Goal: Task Accomplishment & Management: Manage account settings

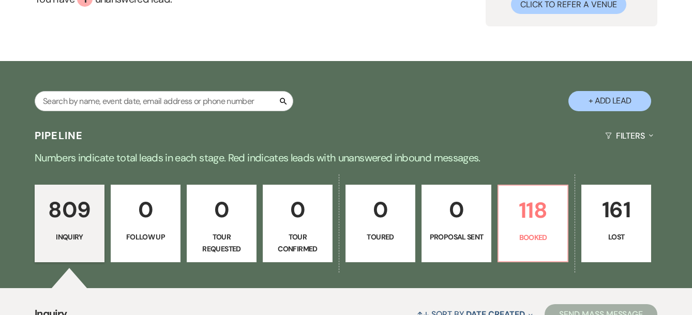
scroll to position [202, 0]
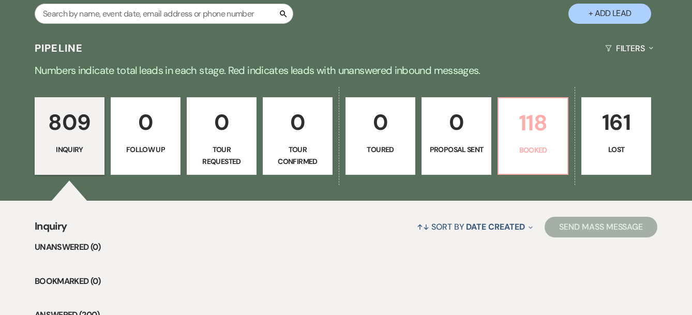
click at [523, 146] on p "Booked" at bounding box center [533, 149] width 56 height 11
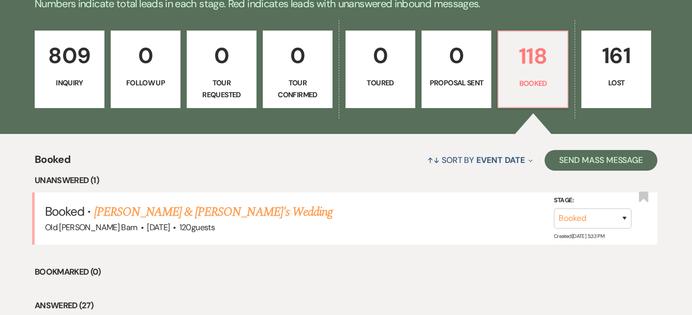
scroll to position [289, 0]
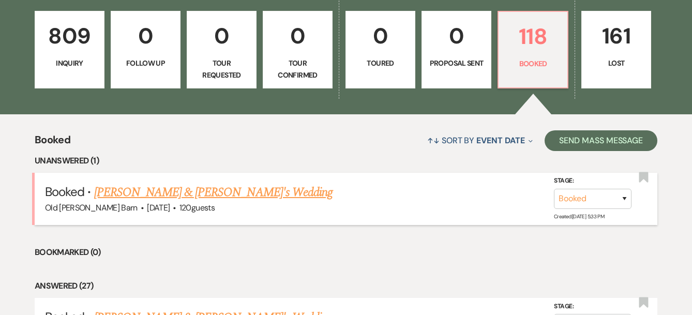
click at [243, 195] on link "[PERSON_NAME] & [PERSON_NAME]'s Wedding" at bounding box center [213, 192] width 239 height 19
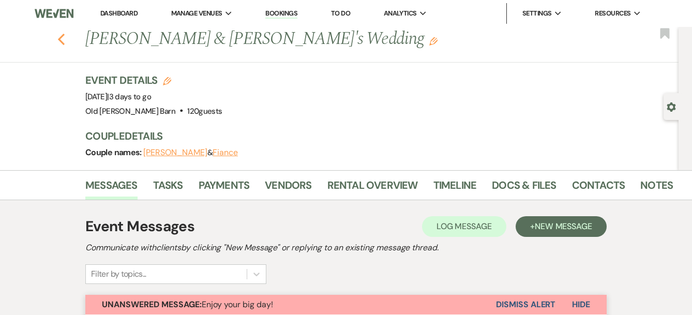
click at [61, 43] on icon "Previous" at bounding box center [61, 39] width 8 height 12
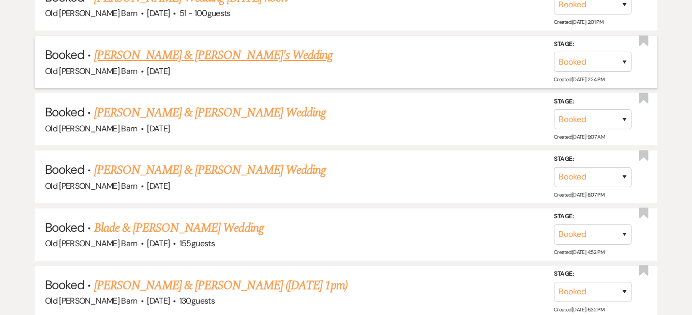
scroll to position [905, 0]
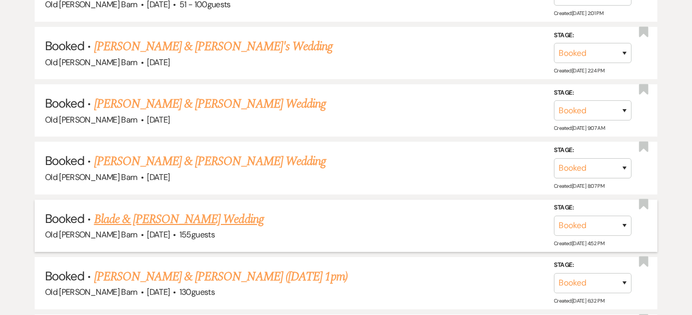
click at [237, 210] on link "Blade & [PERSON_NAME] Wedding" at bounding box center [179, 219] width 170 height 19
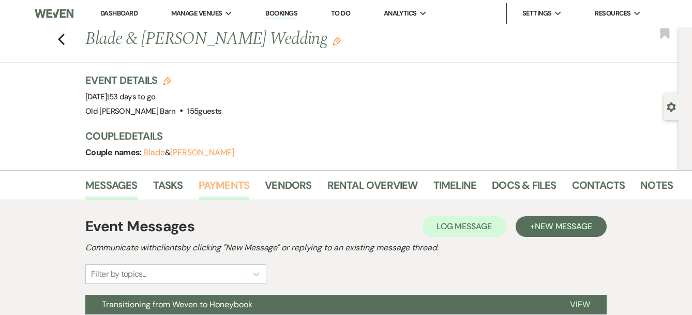
click at [236, 186] on link "Payments" at bounding box center [224, 188] width 51 height 23
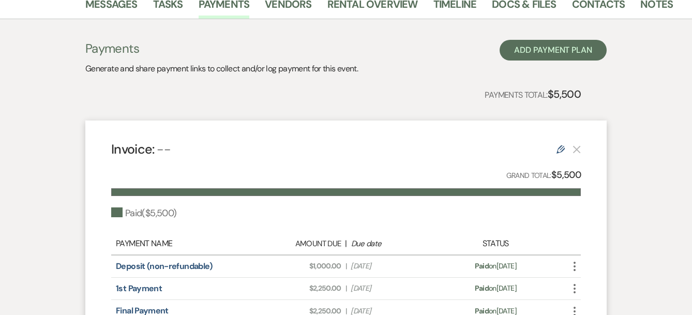
scroll to position [275, 0]
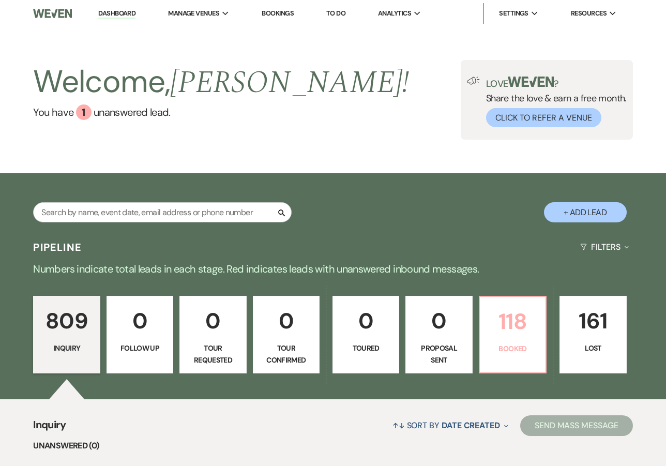
click at [516, 334] on p "118" at bounding box center [512, 321] width 53 height 35
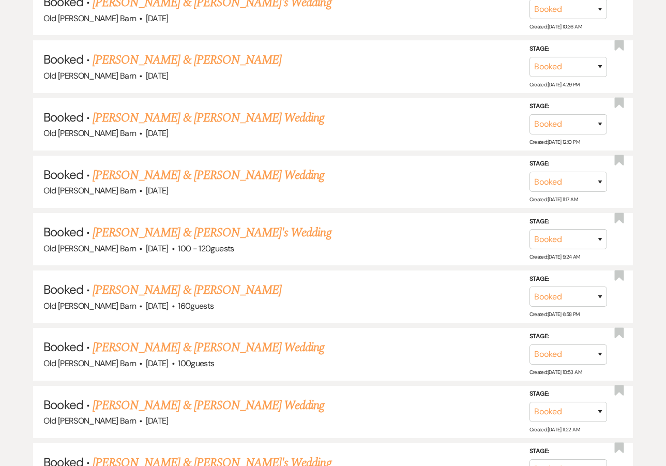
scroll to position [1578, 0]
click at [273, 167] on link "[PERSON_NAME] & [PERSON_NAME] Wedding" at bounding box center [209, 176] width 232 height 19
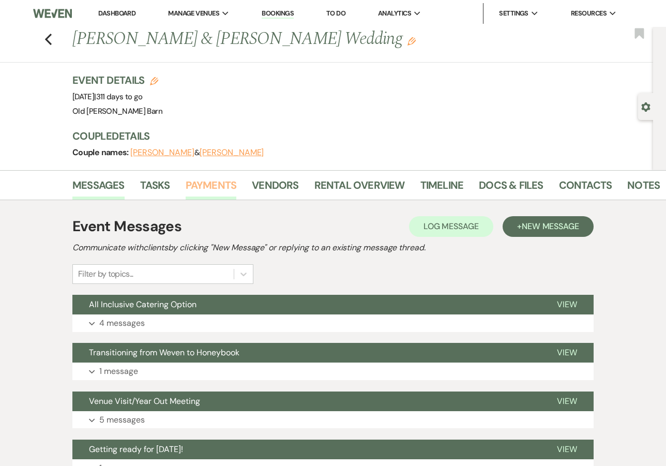
click at [211, 191] on link "Payments" at bounding box center [211, 188] width 51 height 23
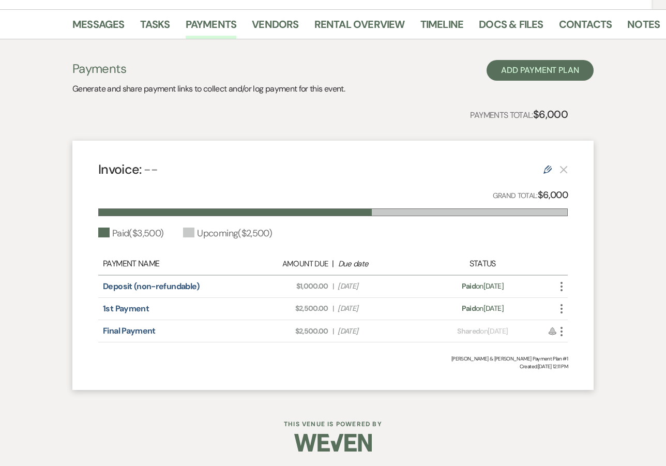
scroll to position [160, 0]
